Goal: Task Accomplishment & Management: Use online tool/utility

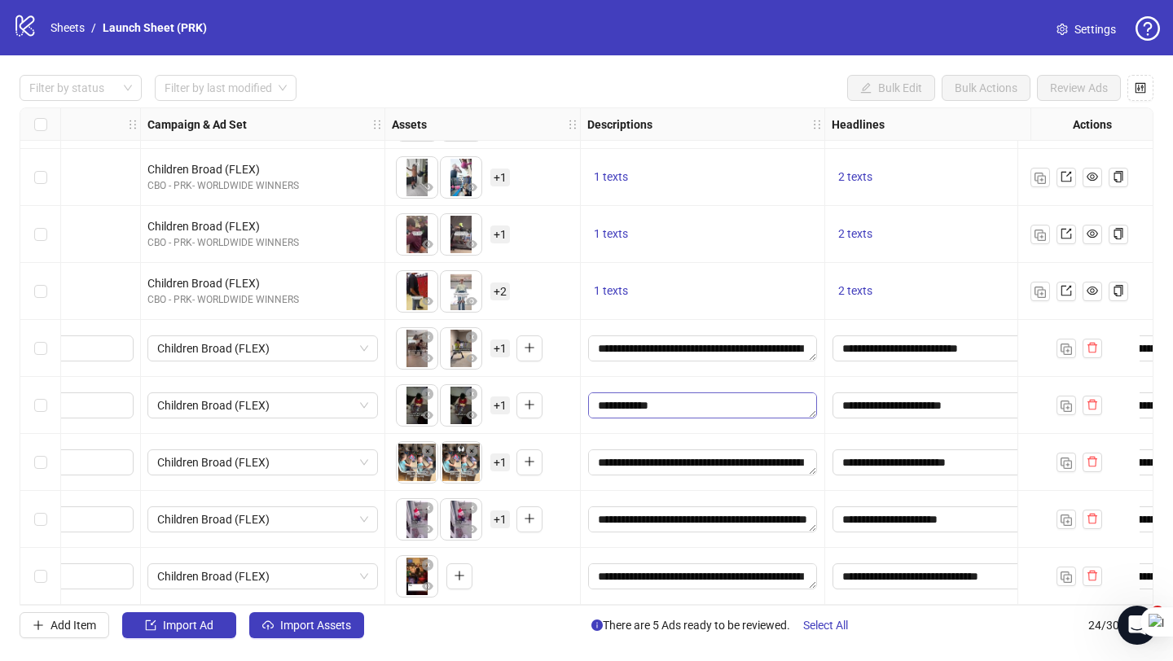
scroll to position [36, 0]
click at [763, 236] on div "1 texts" at bounding box center [702, 235] width 230 height 20
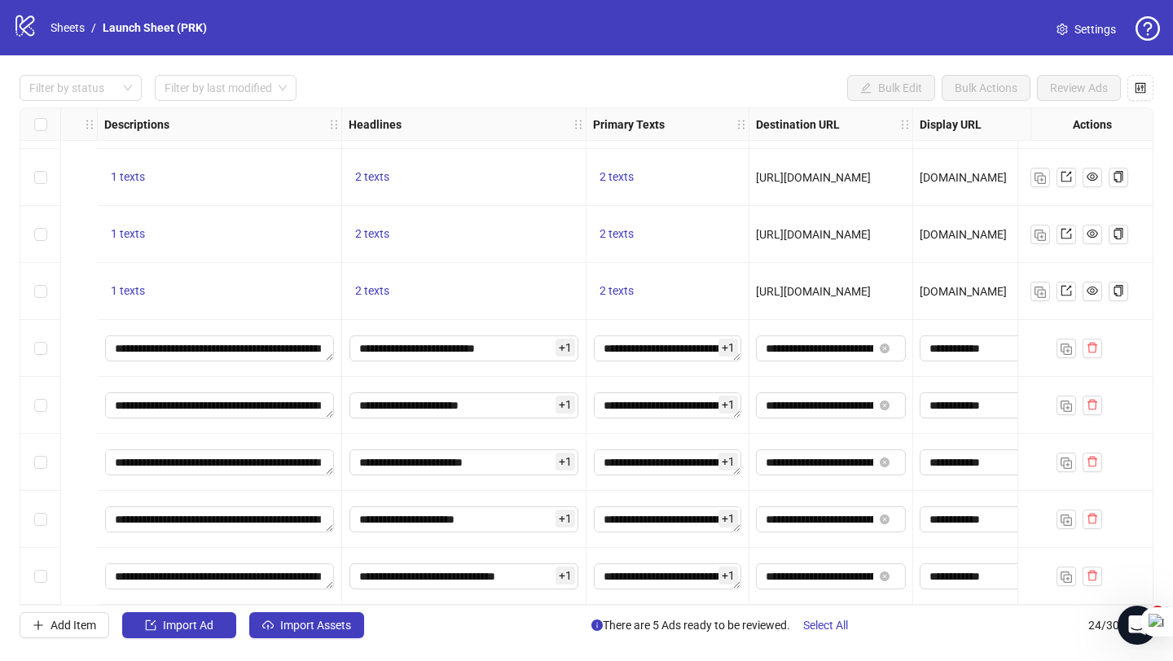
scroll to position [910, 1214]
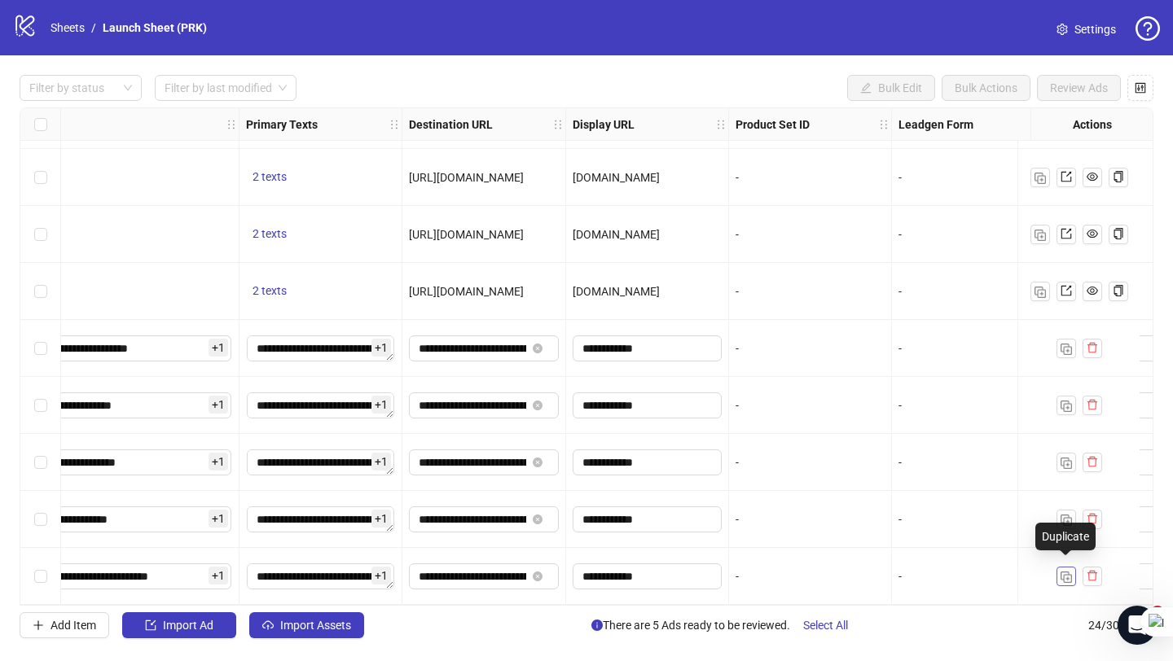
click at [1069, 572] on img "button" at bounding box center [1065, 577] width 11 height 11
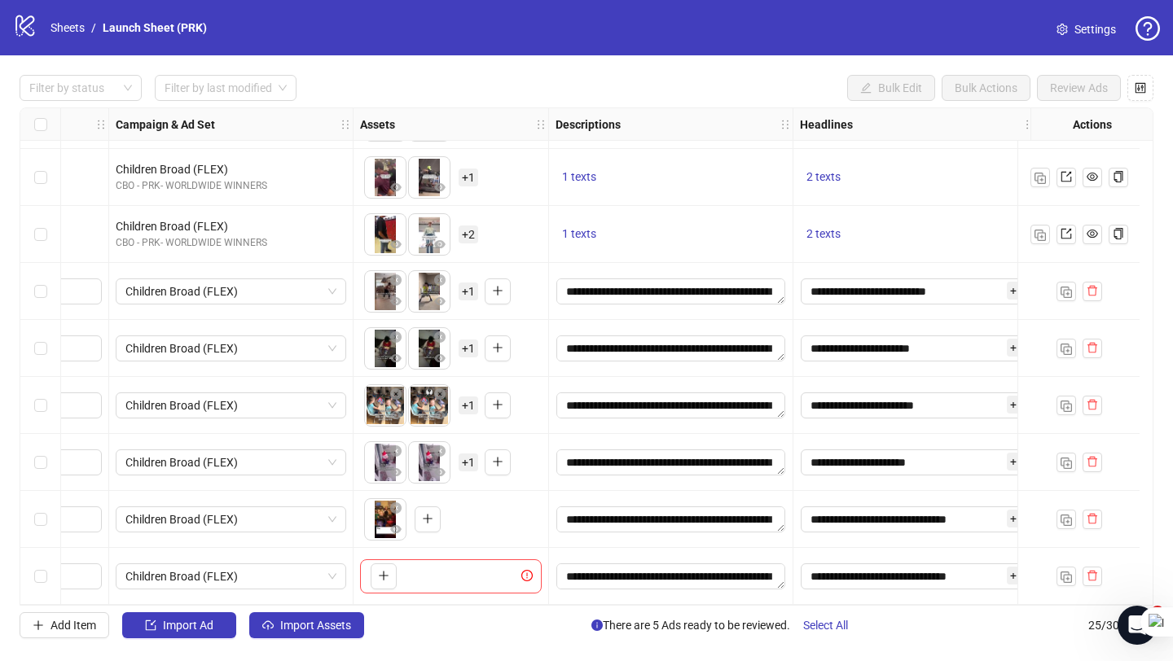
scroll to position [967, 0]
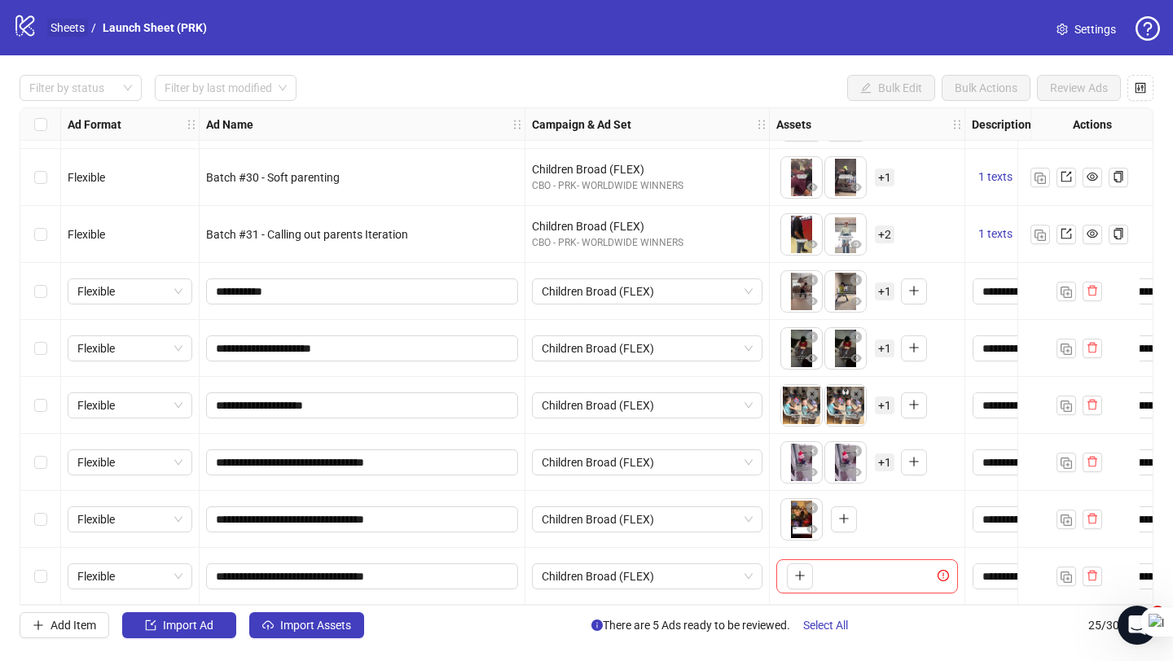
click at [69, 29] on link "Sheets" at bounding box center [67, 28] width 41 height 18
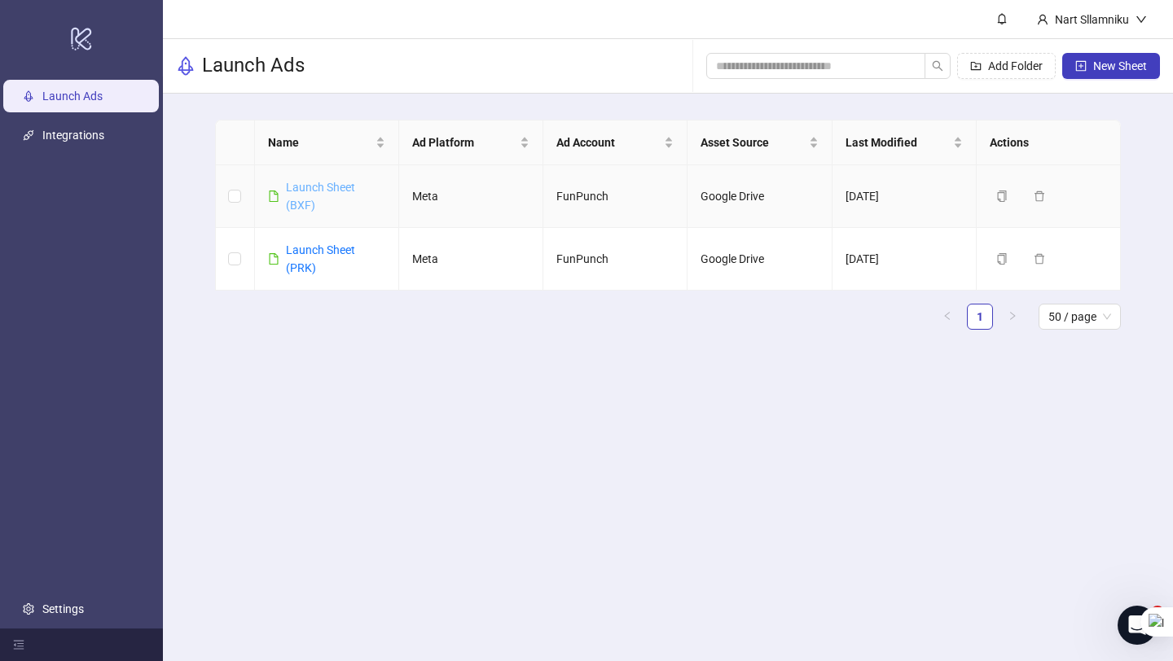
click at [303, 192] on link "Launch Sheet (BXF)" at bounding box center [320, 196] width 69 height 31
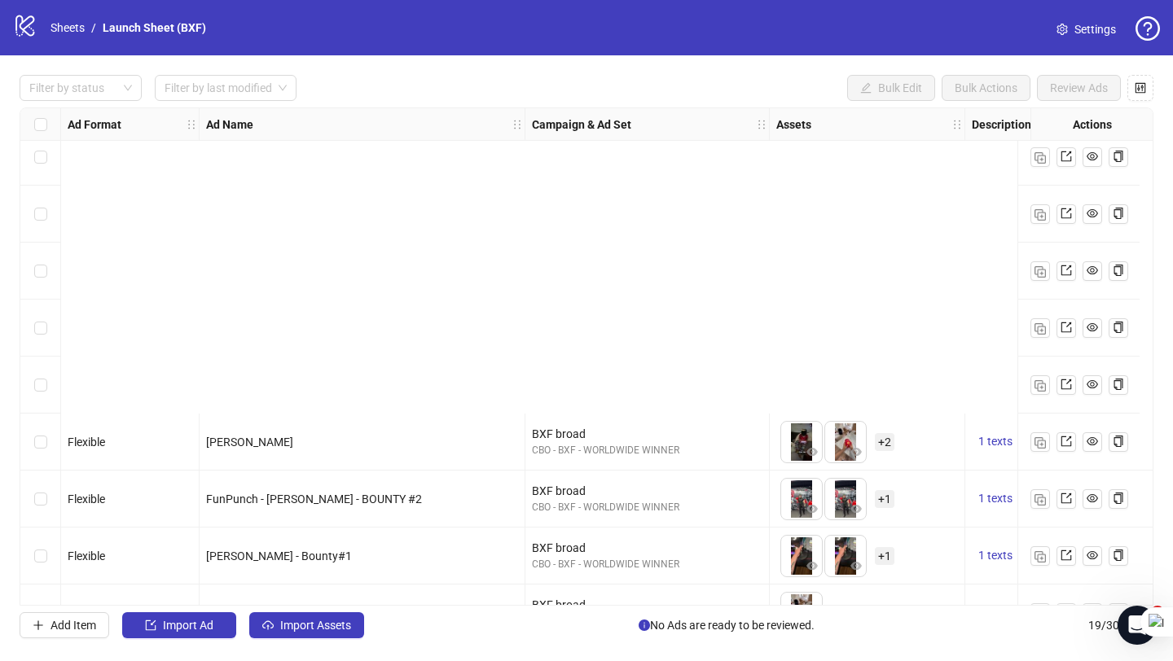
scroll to position [625, 0]
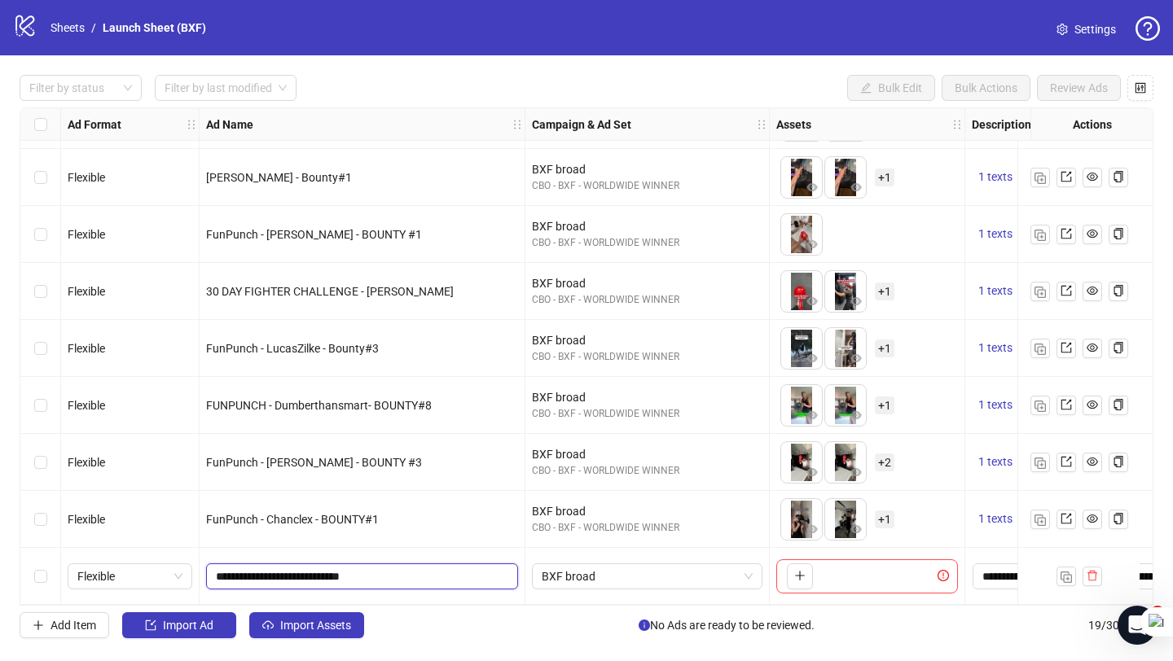
click at [410, 568] on input "**********" at bounding box center [360, 577] width 289 height 18
paste input "text"
type input "**********"
click at [615, 573] on span "BXF broad" at bounding box center [646, 576] width 211 height 24
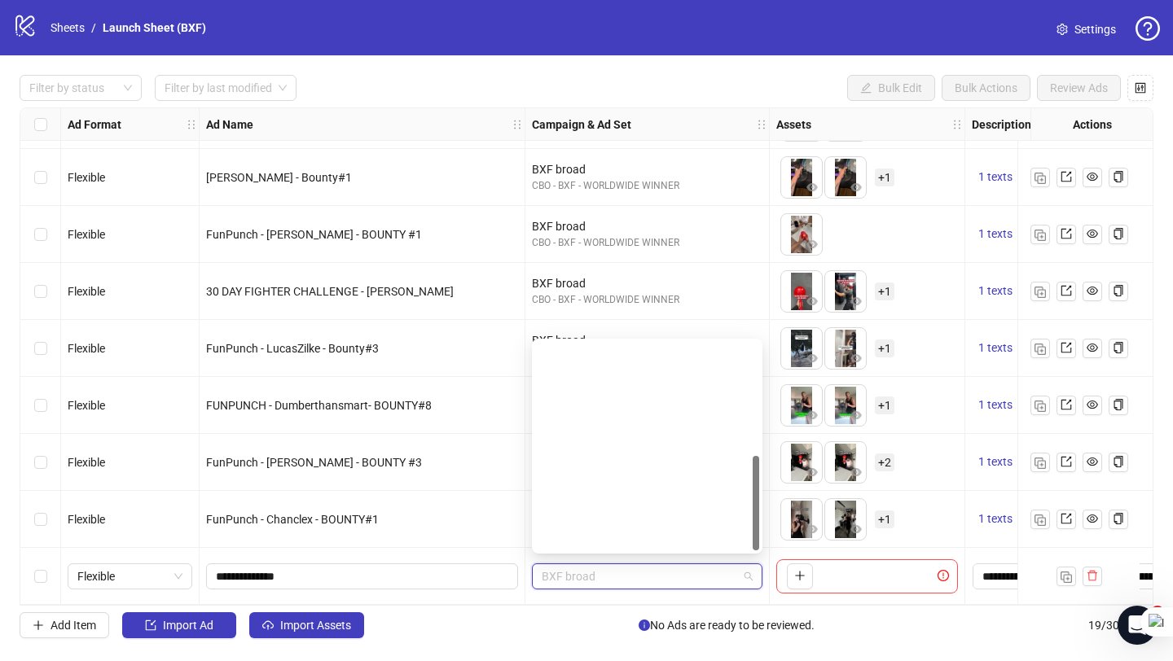
scroll to position [248, 0]
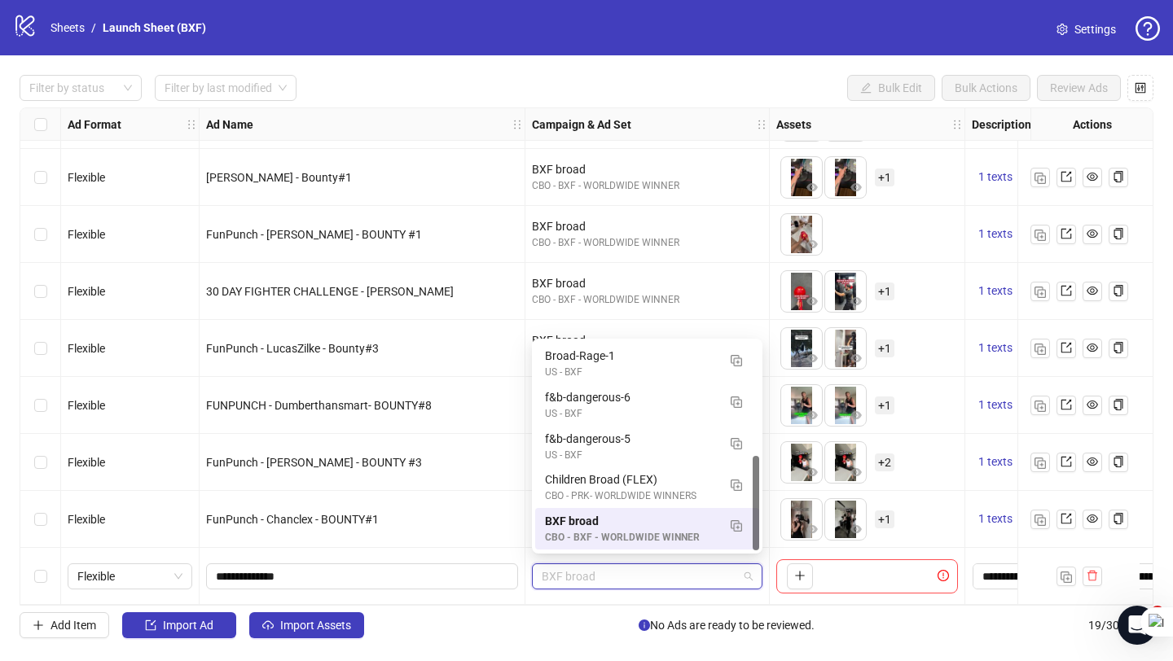
click at [552, 617] on div "Add Item Import Ad Import Assets No Ads are ready to be reviewed. 19 / 300 items" at bounding box center [586, 625] width 1133 height 26
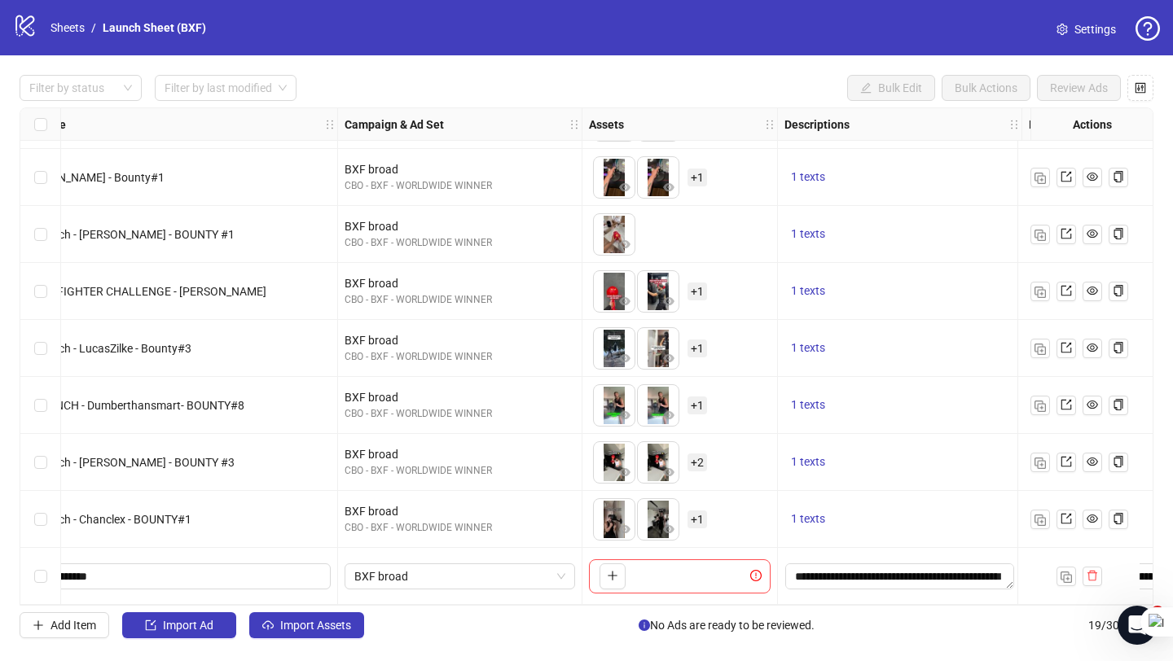
scroll to position [625, 237]
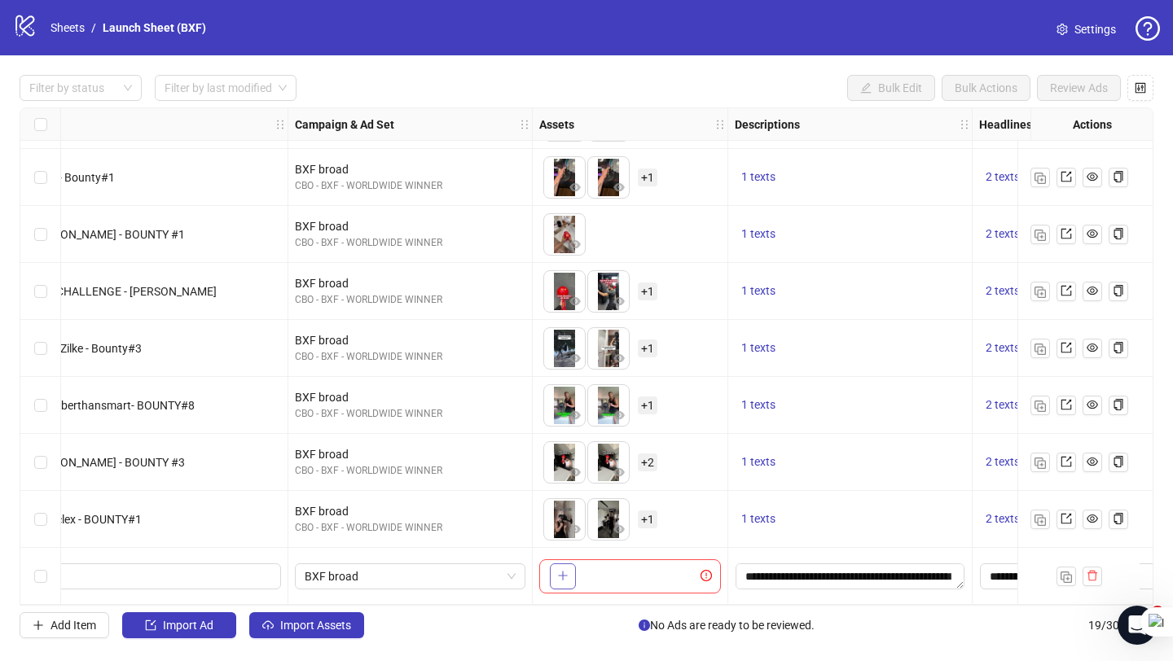
click at [569, 568] on button "button" at bounding box center [563, 576] width 26 height 26
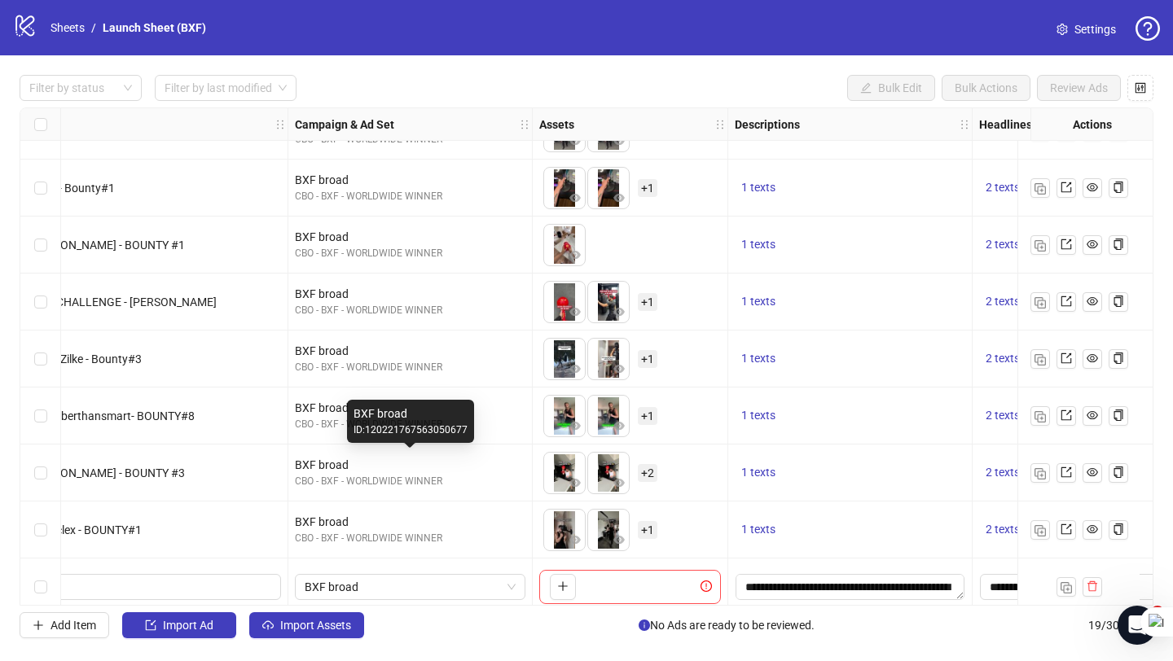
scroll to position [625, 237]
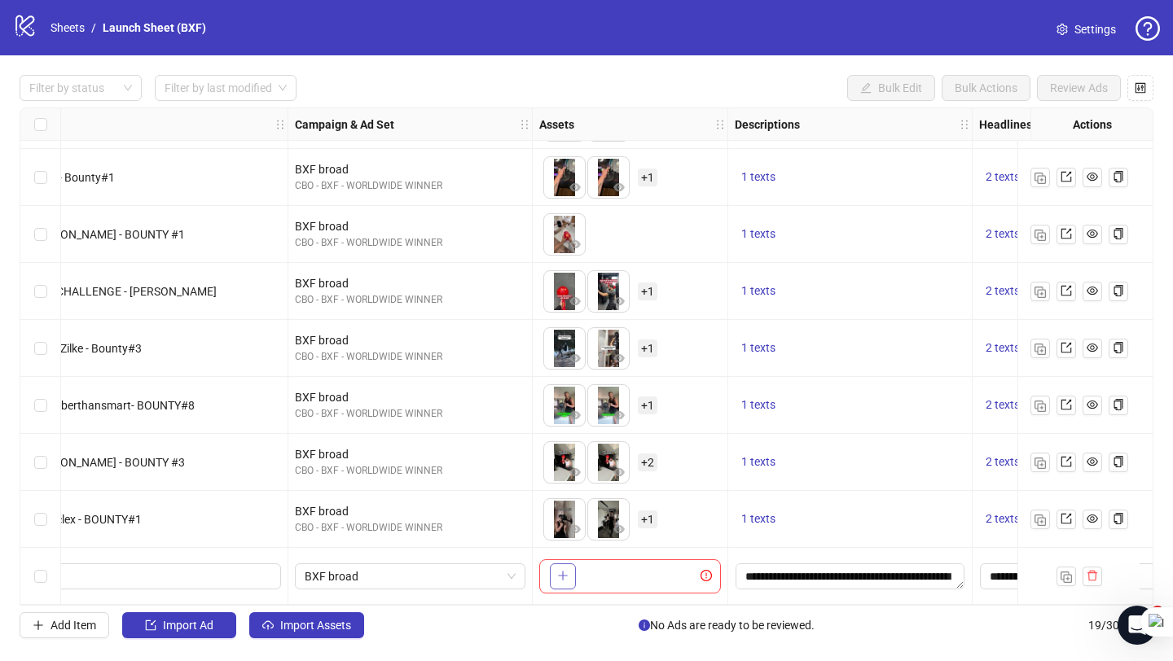
click at [565, 580] on button "button" at bounding box center [563, 576] width 26 height 26
